Goal: Task Accomplishment & Management: Check status

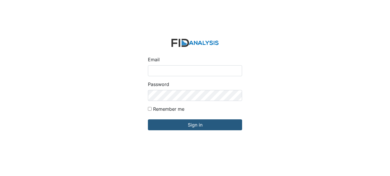
type input "[EMAIL_ADDRESS][DOMAIN_NAME]"
click at [226, 119] on form "Email swilliams@lifeincorporated.com Password Remember me Sign in" at bounding box center [194, 88] width 103 height 108
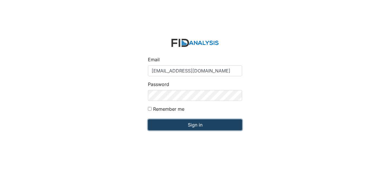
click at [224, 122] on input "Sign in" at bounding box center [195, 124] width 94 height 11
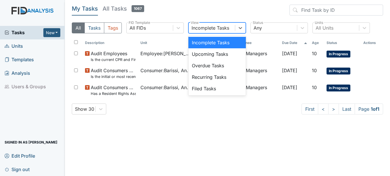
click at [229, 26] on div "Incomplete Tasks" at bounding box center [211, 27] width 38 height 7
click at [222, 88] on div "Filed Tasks" at bounding box center [217, 88] width 57 height 11
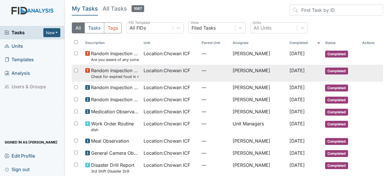
click at [170, 68] on span "Location : Chowan ICF" at bounding box center [167, 70] width 47 height 7
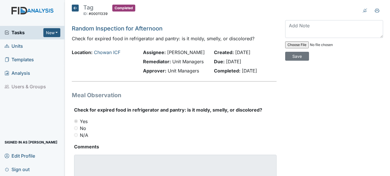
click at [77, 7] on icon at bounding box center [75, 8] width 7 height 7
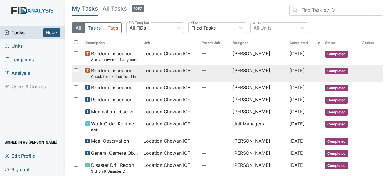
click at [163, 71] on span "Location : Chowan ICF" at bounding box center [167, 70] width 47 height 7
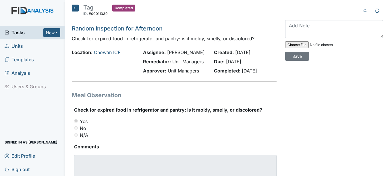
click at [76, 9] on icon at bounding box center [75, 8] width 7 height 7
